Goal: Task Accomplishment & Management: Manage account settings

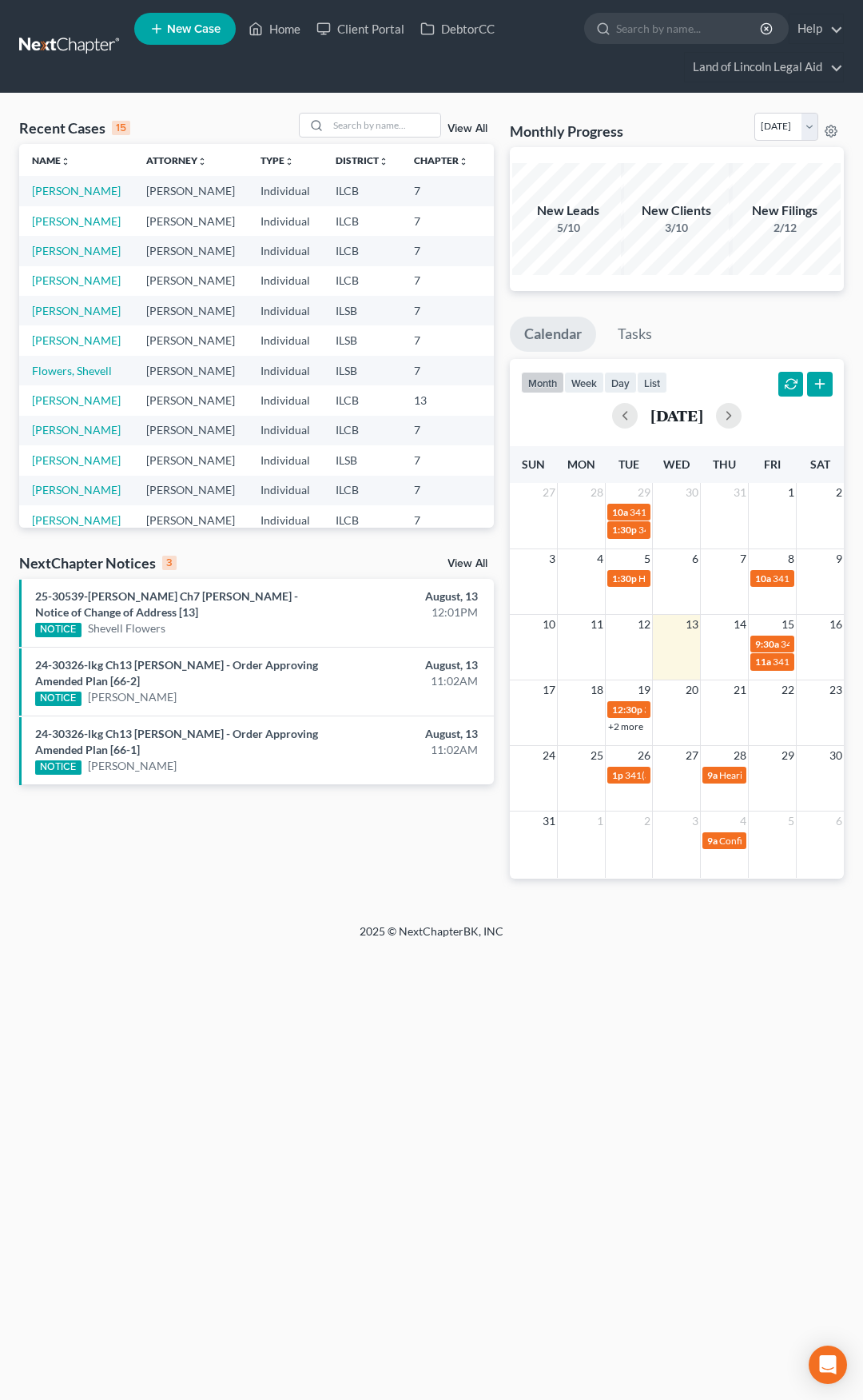
click at [460, 561] on link "View All" at bounding box center [468, 564] width 40 height 11
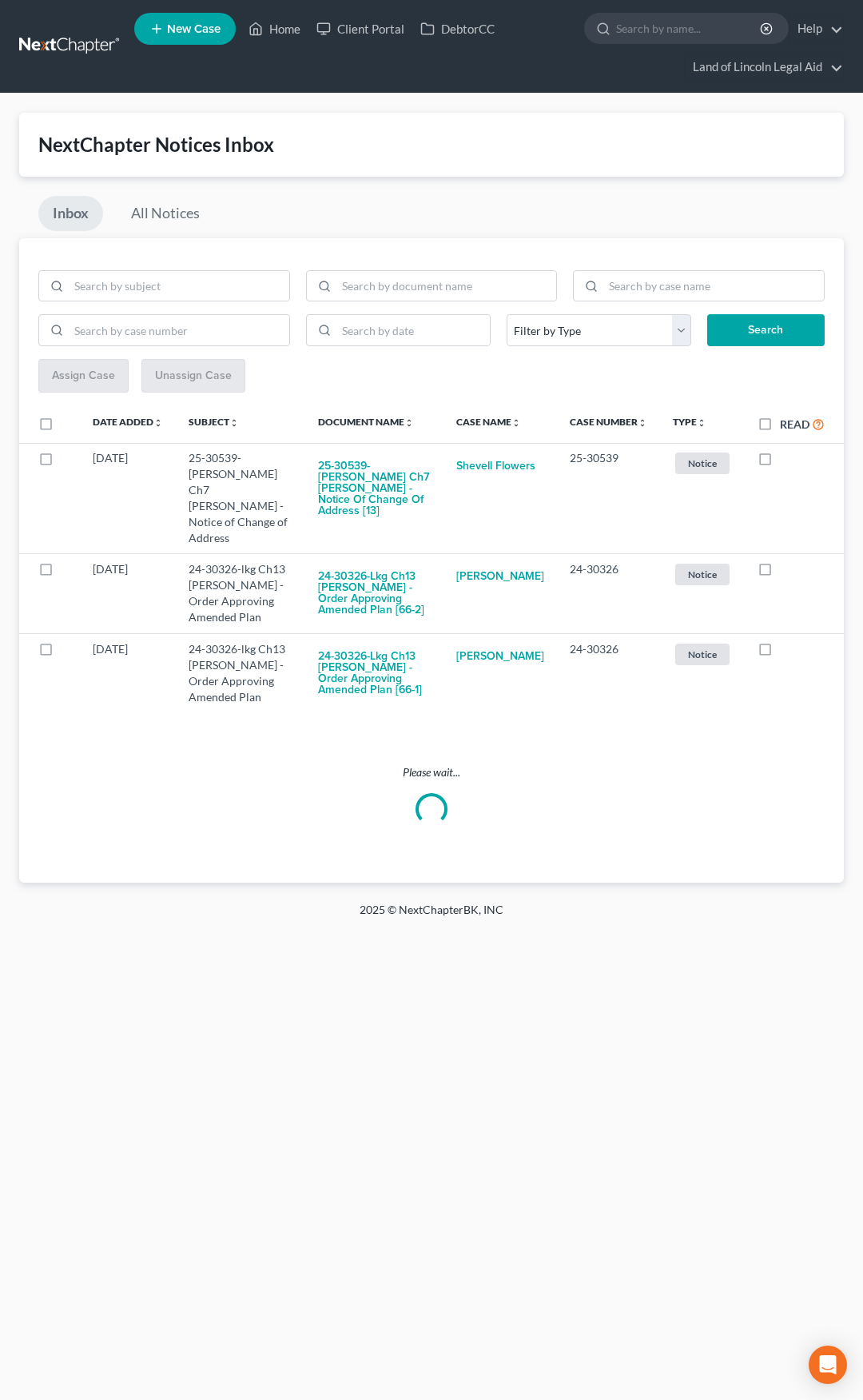
click at [780, 425] on label "Read" at bounding box center [802, 424] width 45 height 18
click at [787, 425] on input "Read" at bounding box center [792, 420] width 10 height 10
checkbox input "true"
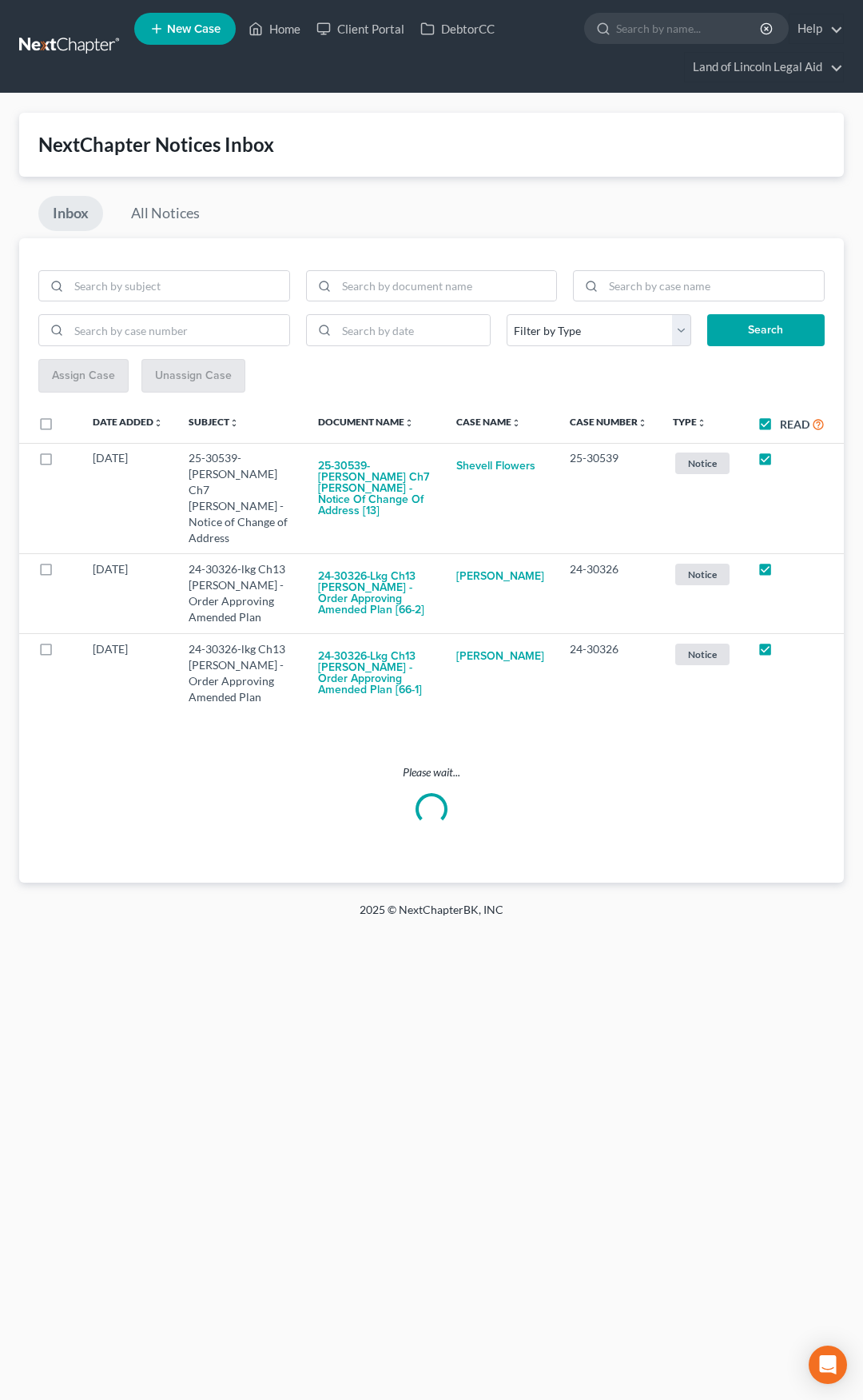
checkbox input "true"
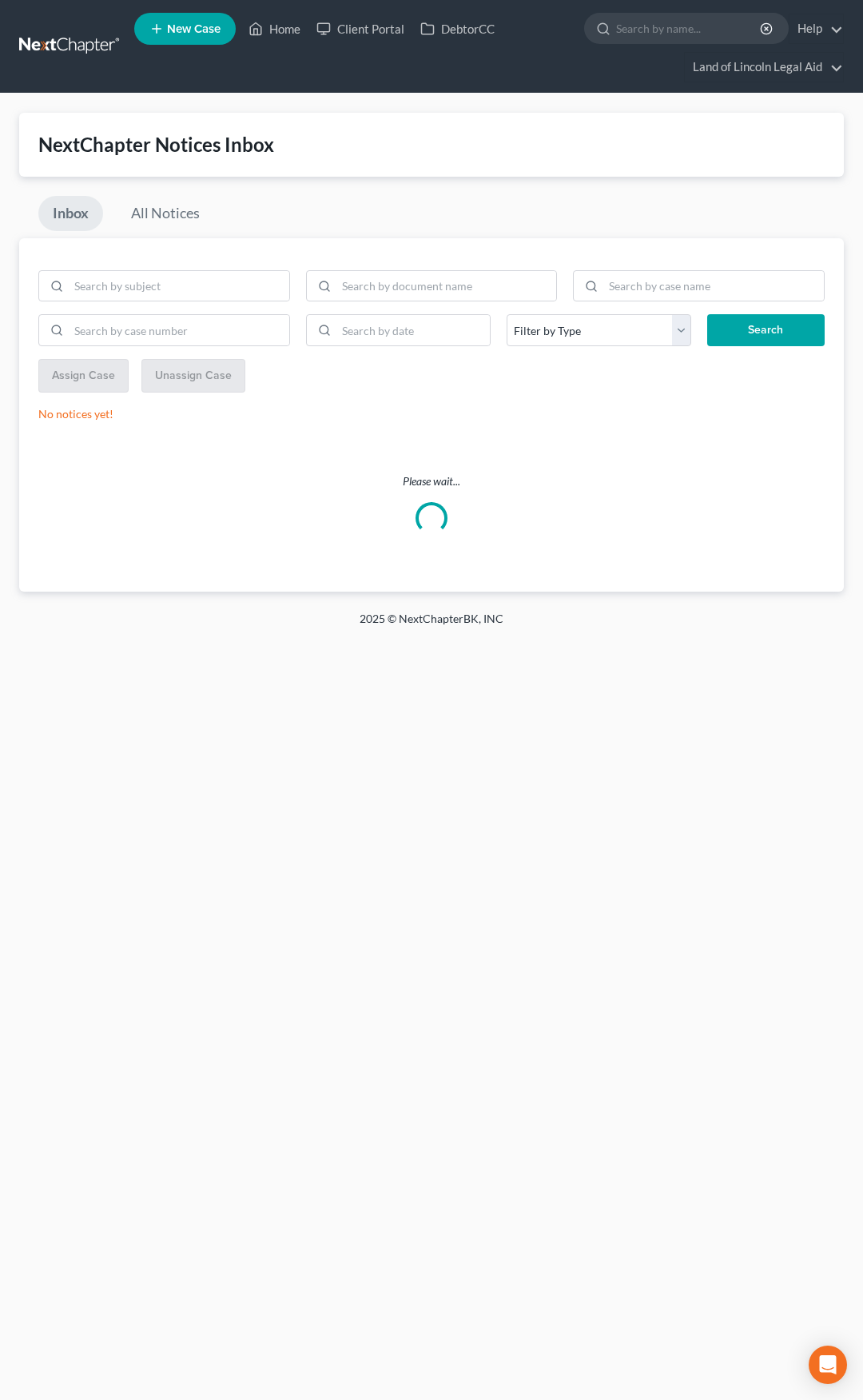
click at [61, 44] on link at bounding box center [70, 47] width 102 height 29
